Goal: Task Accomplishment & Management: Use online tool/utility

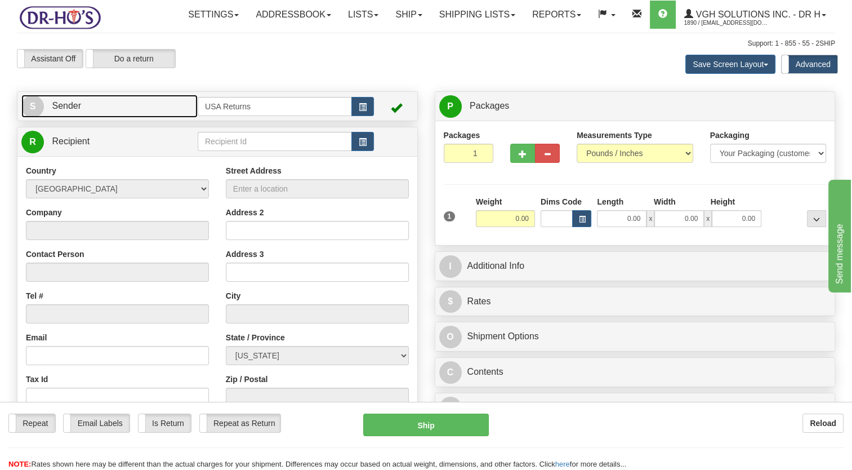
drag, startPoint x: 153, startPoint y: 132, endPoint x: 191, endPoint y: 109, distance: 44.4
click at [153, 118] on link "S Sender" at bounding box center [109, 106] width 176 height 23
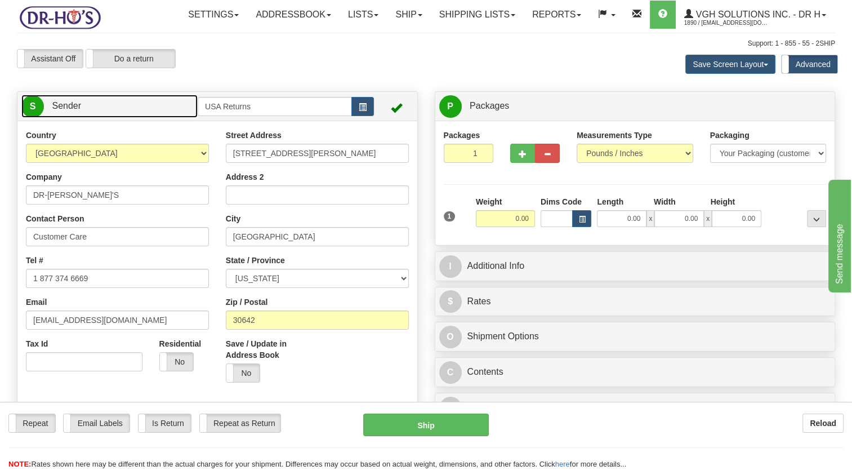
click at [162, 118] on link "S Sender" at bounding box center [109, 106] width 176 height 23
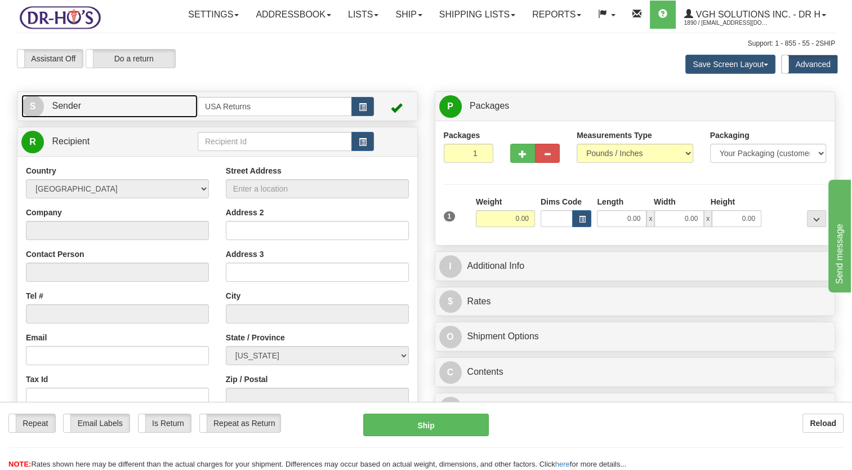
click at [162, 118] on link "S Sender" at bounding box center [109, 106] width 176 height 23
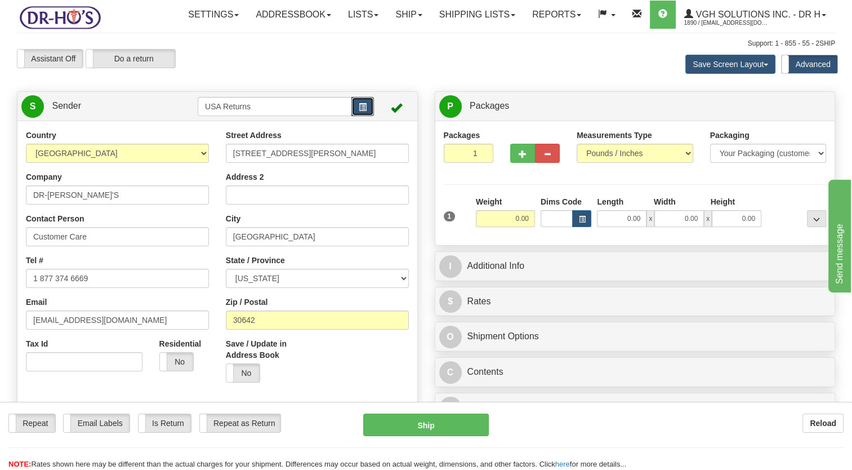
click at [354, 116] on button "button" at bounding box center [362, 106] width 23 height 19
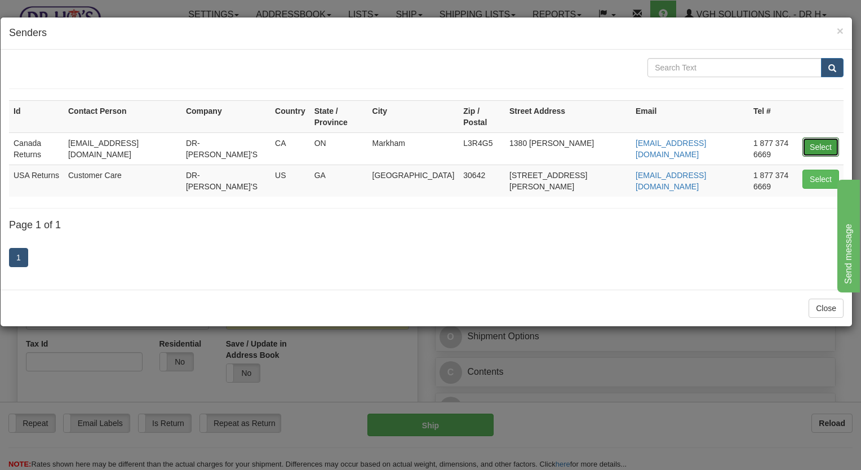
click at [822, 137] on button "Select" at bounding box center [820, 146] width 37 height 19
type input "Canada Returns"
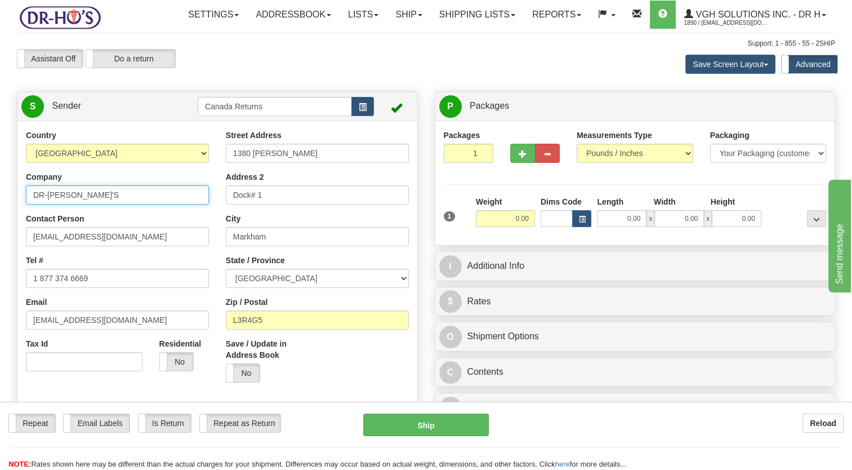
drag, startPoint x: 83, startPoint y: 220, endPoint x: 0, endPoint y: 234, distance: 84.1
click at [0, 234] on html "Training Course Close Toggle navigation Settings Shipping Preferences New Sende…" at bounding box center [426, 235] width 852 height 470
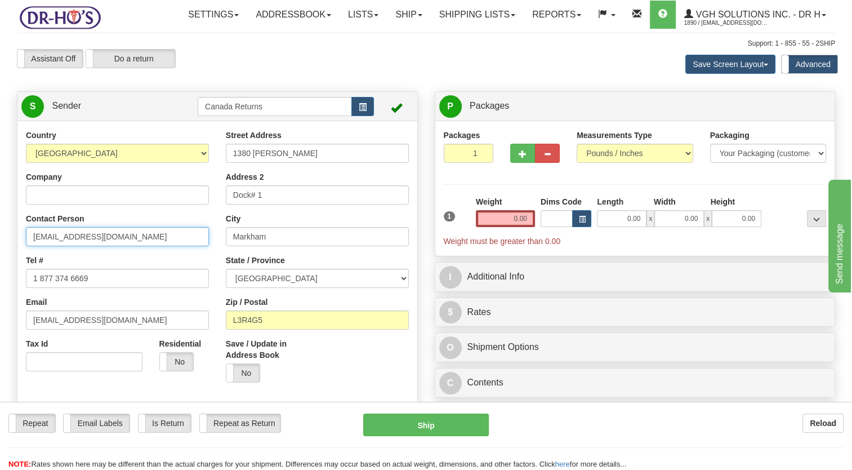
drag, startPoint x: 56, startPoint y: 267, endPoint x: 11, endPoint y: 298, distance: 54.7
click at [0, 292] on html "Training Course Close Toggle navigation Settings Shipping Preferences New Sende…" at bounding box center [426, 235] width 852 height 470
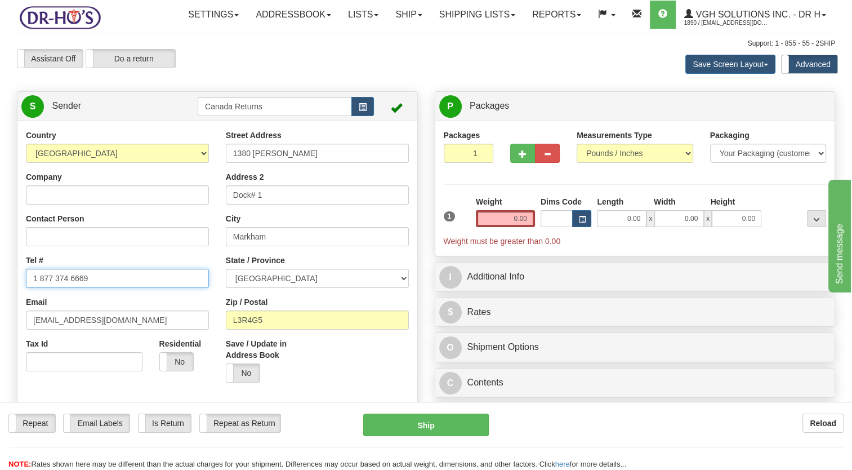
drag, startPoint x: -2, startPoint y: 321, endPoint x: 26, endPoint y: 335, distance: 31.2
click at [0, 324] on html "Training Course Close Toggle navigation Settings Shipping Preferences New Sende…" at bounding box center [426, 235] width 852 height 470
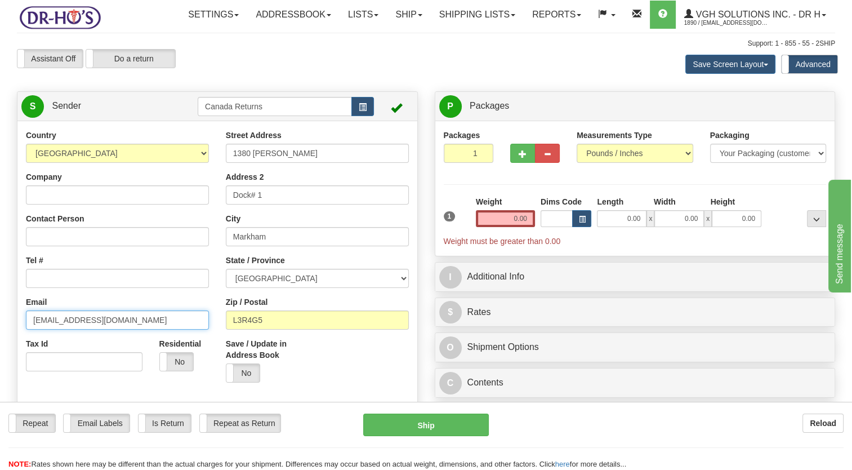
click at [0, 356] on html "Training Course Close Toggle navigation Settings Shipping Preferences New Sende…" at bounding box center [426, 235] width 852 height 470
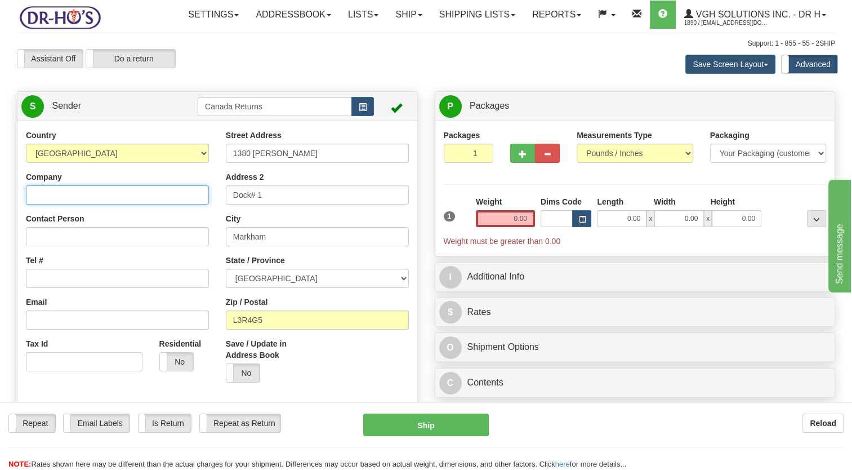
click at [86, 204] on input "Company" at bounding box center [117, 194] width 183 height 19
paste input "[PERSON_NAME]"
type input "[PERSON_NAME]"
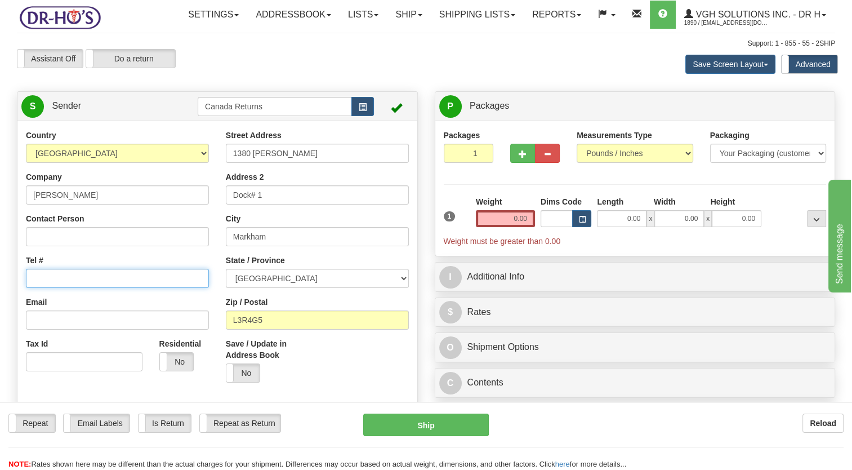
click at [79, 288] on input "Tel #" at bounding box center [117, 278] width 183 height 19
click at [83, 288] on input "Tel #" at bounding box center [117, 278] width 183 height 19
paste input "7808190314"
type input "7808190314"
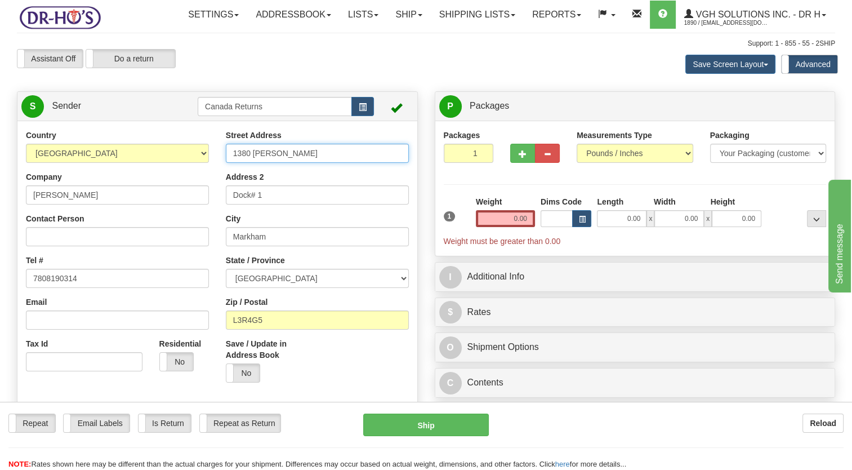
drag, startPoint x: 304, startPoint y: 173, endPoint x: 197, endPoint y: 193, distance: 108.2
click at [197, 193] on div "Country [GEOGRAPHIC_DATA] [GEOGRAPHIC_DATA] [GEOGRAPHIC_DATA] [GEOGRAPHIC_DATA]…" at bounding box center [217, 286] width 400 height 312
paste input "[STREET_ADDRESS]"
type input "[STREET_ADDRESS]"
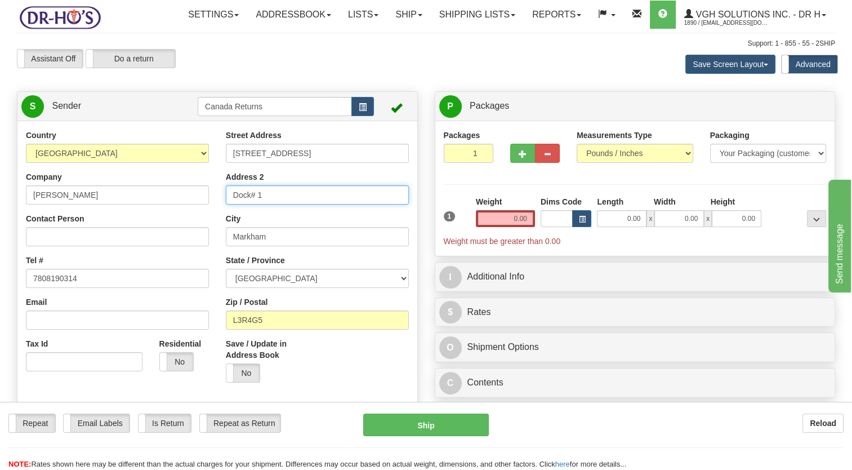
drag, startPoint x: 281, startPoint y: 215, endPoint x: 226, endPoint y: 229, distance: 56.4
click at [219, 221] on div "Street Address [STREET_ADDRESS] Address 2 Dock# 1 City [GEOGRAPHIC_DATA] State …" at bounding box center [317, 260] width 200 height 261
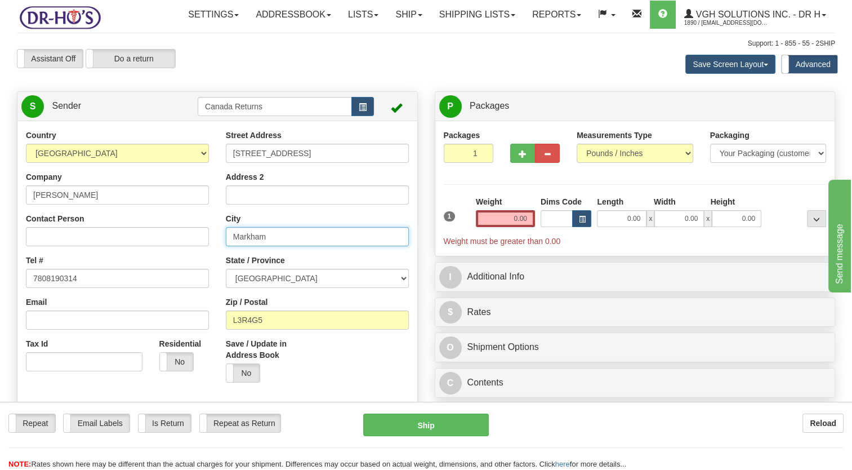
drag, startPoint x: 176, startPoint y: 270, endPoint x: 167, endPoint y: 276, distance: 10.6
click at [160, 274] on div "Country [GEOGRAPHIC_DATA] [GEOGRAPHIC_DATA] [GEOGRAPHIC_DATA] [GEOGRAPHIC_DATA]…" at bounding box center [217, 286] width 400 height 312
paste input "[GEOGRAPHIC_DATA]"
type input "[GEOGRAPHIC_DATA]"
drag, startPoint x: 266, startPoint y: 293, endPoint x: 273, endPoint y: 286, distance: 10.4
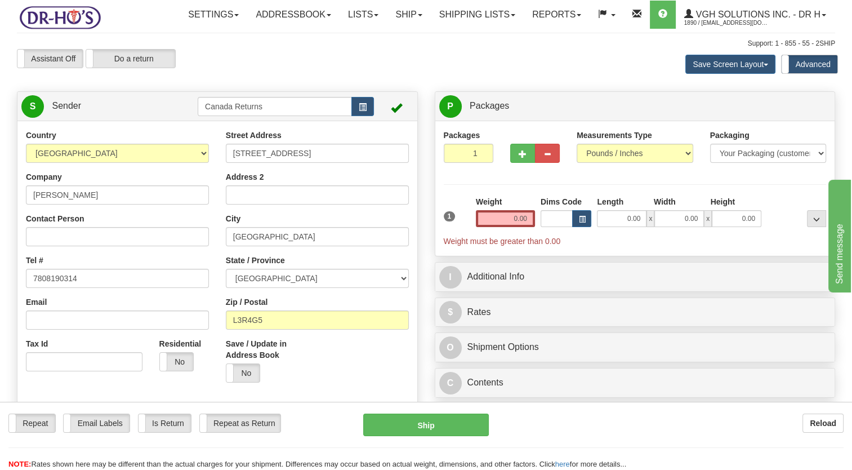
click at [266, 288] on div "State / Province [GEOGRAPHIC_DATA] [GEOGRAPHIC_DATA] [GEOGRAPHIC_DATA] [GEOGRAP…" at bounding box center [317, 271] width 183 height 33
click at [273, 288] on select "[GEOGRAPHIC_DATA] [GEOGRAPHIC_DATA] [GEOGRAPHIC_DATA] [GEOGRAPHIC_DATA] [GEOGRA…" at bounding box center [317, 278] width 183 height 19
select select "AB"
click at [226, 288] on select "[GEOGRAPHIC_DATA] [GEOGRAPHIC_DATA] [GEOGRAPHIC_DATA] [GEOGRAPHIC_DATA] [GEOGRA…" at bounding box center [317, 278] width 183 height 19
drag, startPoint x: 251, startPoint y: 348, endPoint x: 202, endPoint y: 353, distance: 49.2
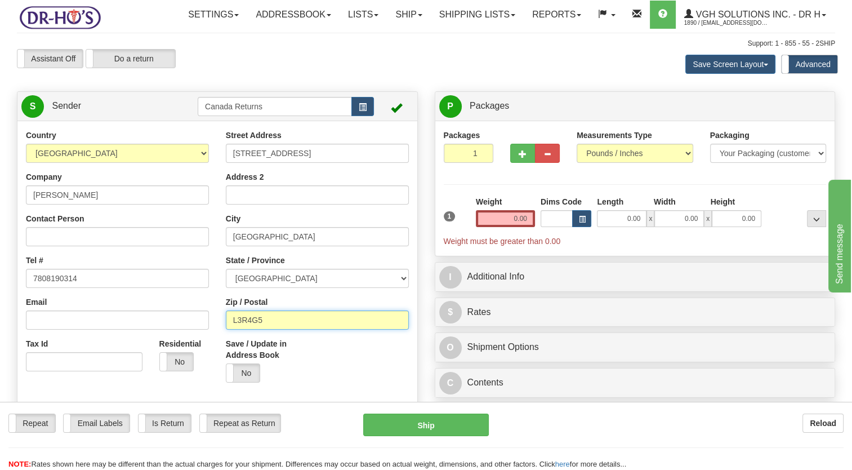
click at [202, 353] on div "Country [GEOGRAPHIC_DATA] [GEOGRAPHIC_DATA] [GEOGRAPHIC_DATA] [GEOGRAPHIC_DATA]…" at bounding box center [217, 286] width 400 height 312
paste input "T6V0E1"
type input "T6V0E1"
click at [335, 377] on div "Save / Update in Address Book Yes No" at bounding box center [317, 364] width 200 height 53
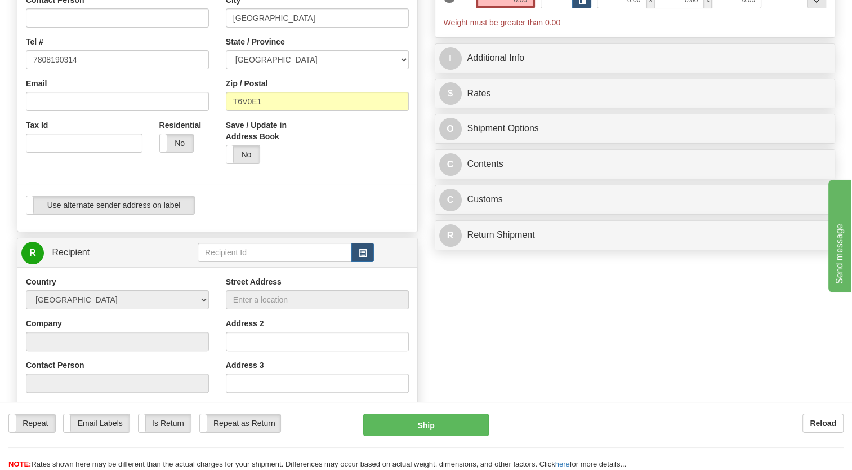
scroll to position [225, 0]
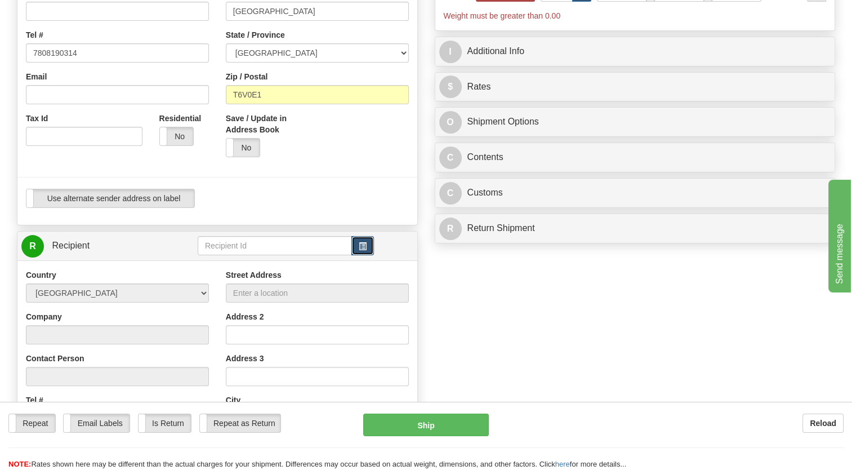
click at [366, 250] on span "button" at bounding box center [363, 246] width 8 height 7
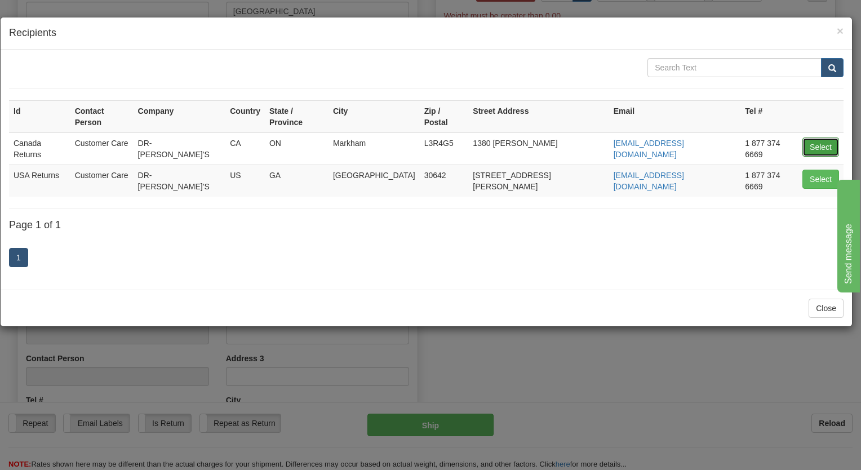
click at [811, 137] on button "Select" at bounding box center [820, 146] width 37 height 19
type input "Canada Returns"
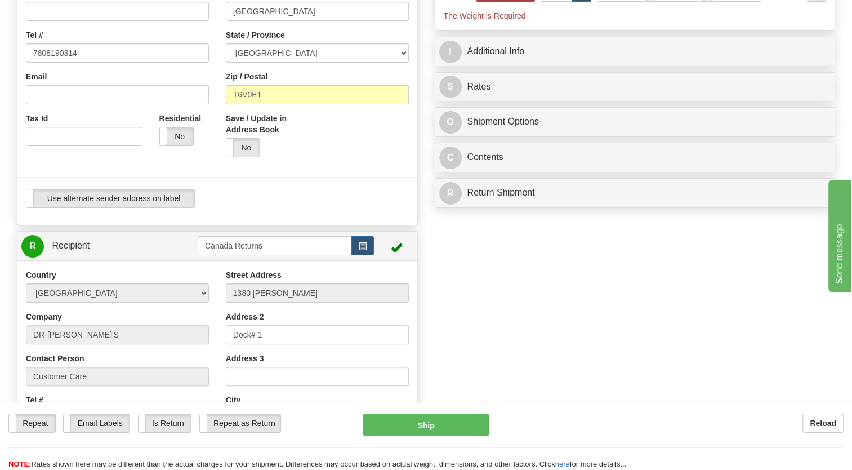
type input "0.00"
drag, startPoint x: 323, startPoint y: 235, endPoint x: 347, endPoint y: 221, distance: 27.5
click at [324, 216] on div "Use alternate sender address on label Use alternate sender address on label" at bounding box center [217, 203] width 400 height 28
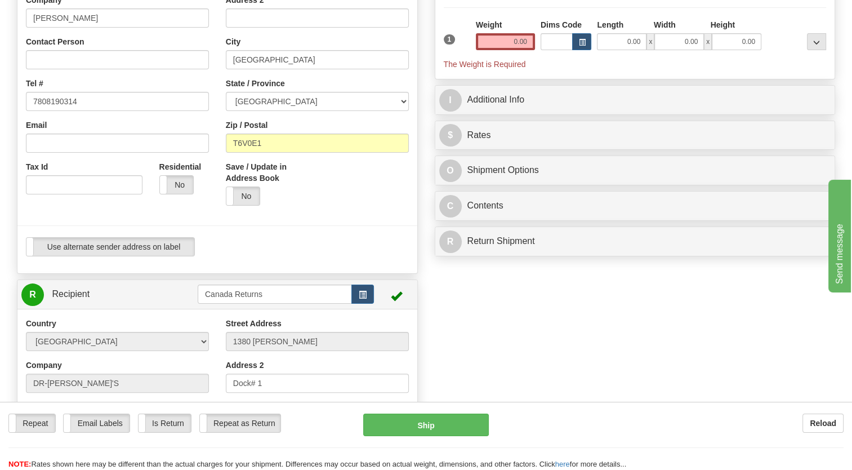
scroll to position [169, 0]
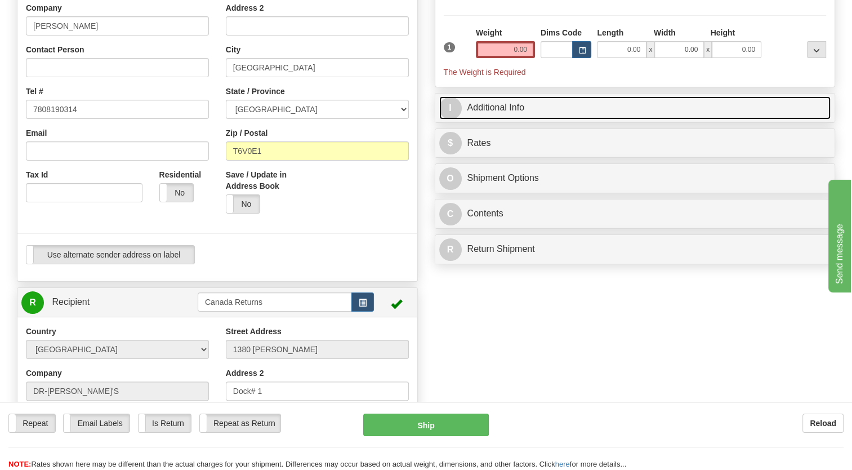
click at [480, 119] on link "I Additional Info" at bounding box center [635, 107] width 392 height 23
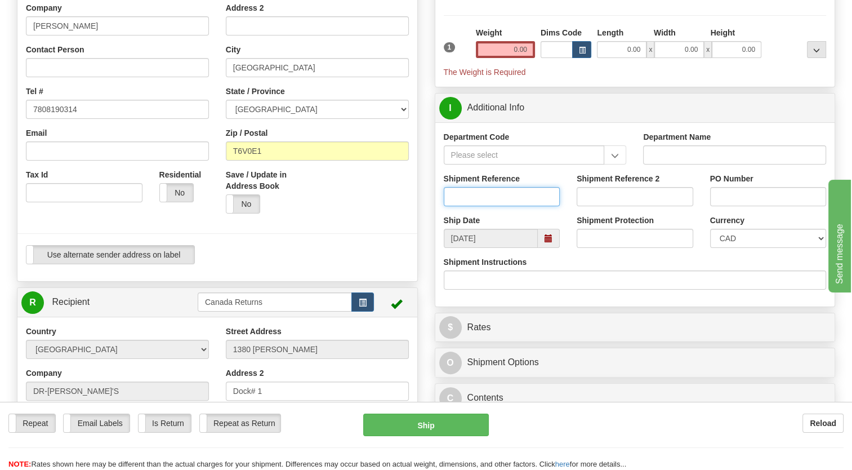
drag, startPoint x: 478, startPoint y: 217, endPoint x: 473, endPoint y: 226, distance: 10.3
click at [478, 206] on input "Shipment Reference" at bounding box center [502, 196] width 117 height 19
paste input "1207300"
type input "1207300"
drag, startPoint x: 405, startPoint y: 246, endPoint x: 516, endPoint y: 268, distance: 113.5
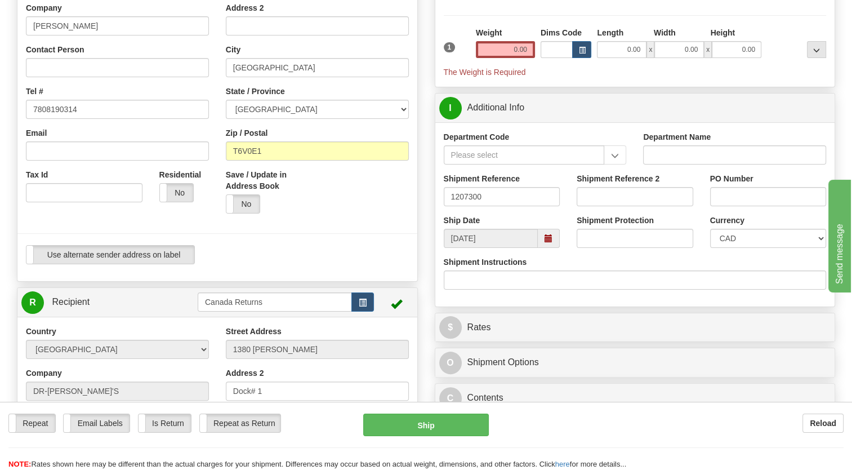
click at [406, 222] on div "Save / Update in Address Book Yes No" at bounding box center [317, 195] width 200 height 53
click at [555, 248] on span at bounding box center [549, 238] width 22 height 19
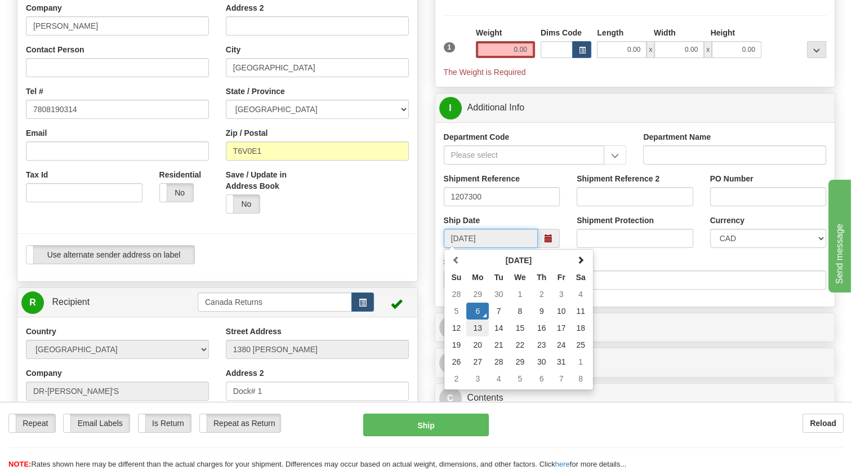
click at [480, 336] on td "13" at bounding box center [477, 327] width 23 height 17
type input "[DATE]"
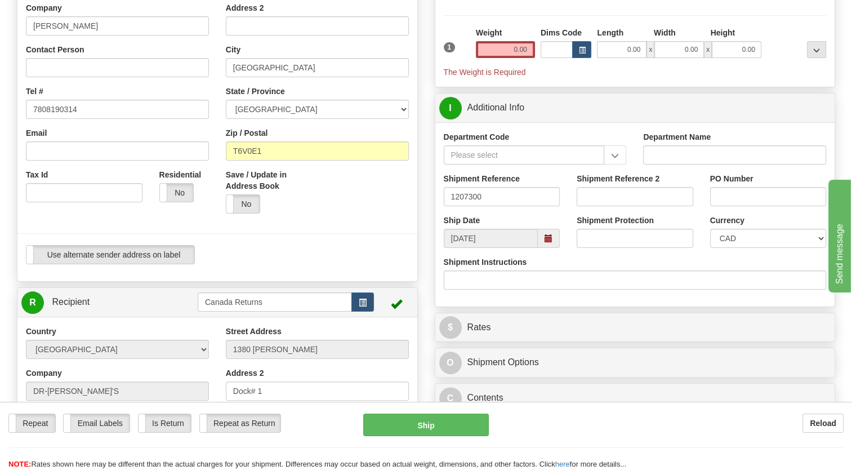
click at [345, 245] on div at bounding box center [217, 233] width 417 height 23
click at [501, 58] on input "0.00" at bounding box center [505, 49] width 59 height 17
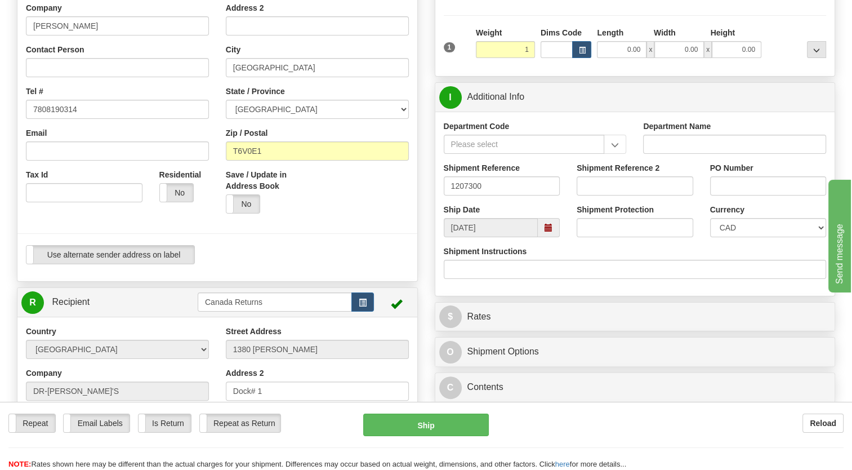
type input "1.00"
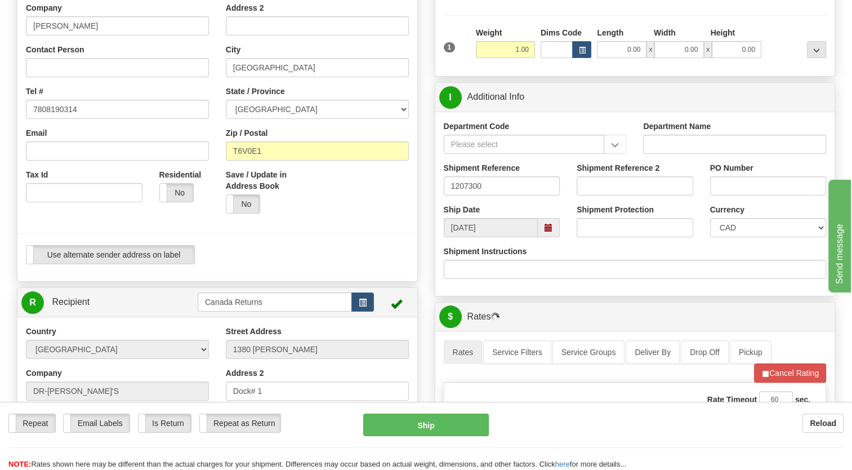
click at [451, 52] on div "1" at bounding box center [457, 39] width 32 height 25
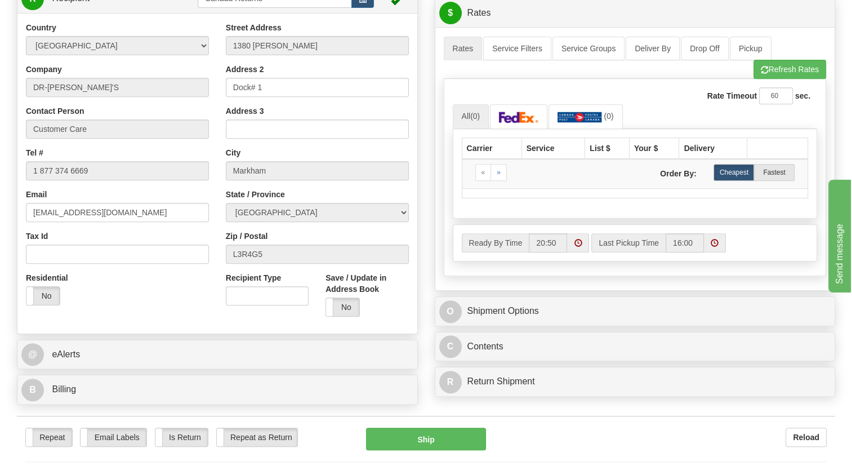
scroll to position [451, 0]
